Goal: Navigation & Orientation: Find specific page/section

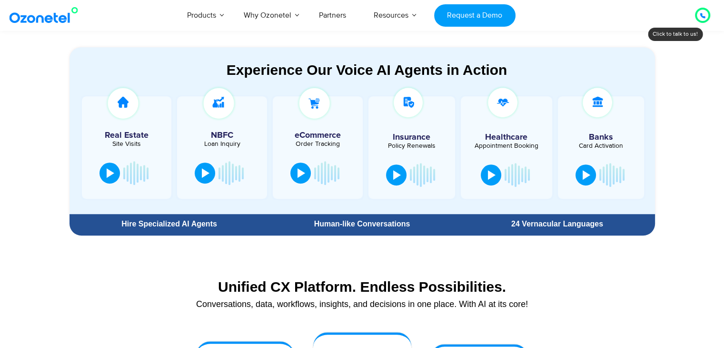
scroll to position [524, 0]
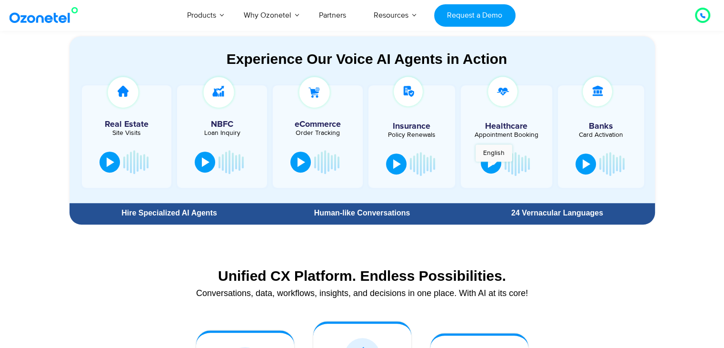
click at [494, 166] on div at bounding box center [492, 163] width 8 height 10
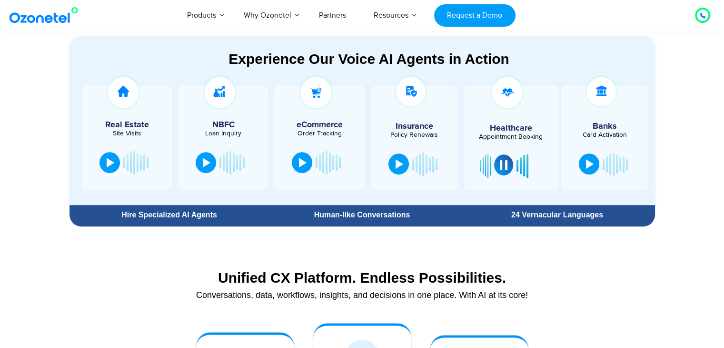
click at [496, 166] on button at bounding box center [503, 164] width 19 height 21
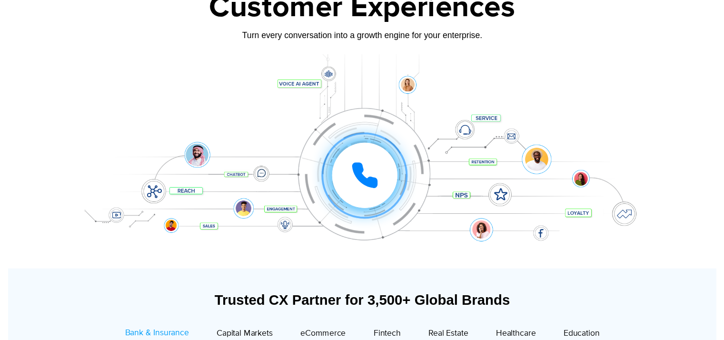
scroll to position [0, 0]
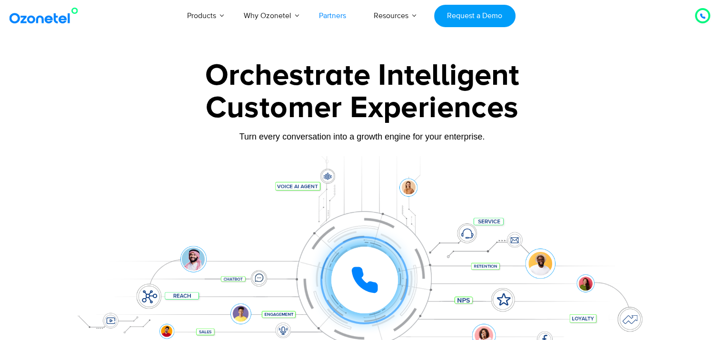
click at [336, 18] on link "Partners" at bounding box center [332, 15] width 55 height 31
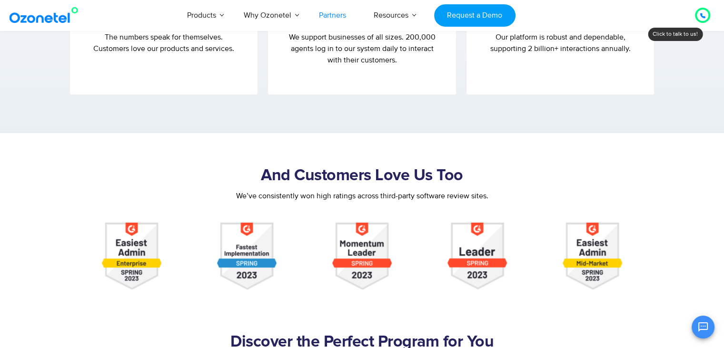
scroll to position [857, 0]
